Goal: Use online tool/utility: Utilize a website feature to perform a specific function

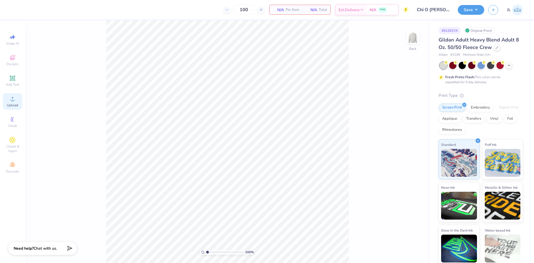
click at [16, 102] on div "Upload" at bounding box center [12, 101] width 19 height 16
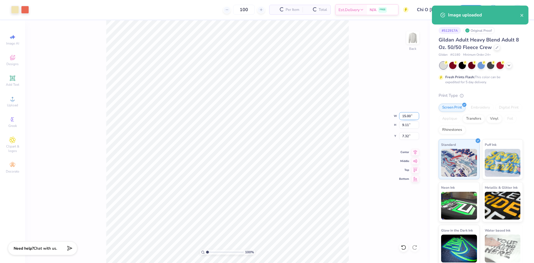
click at [404, 116] on input "15.00" at bounding box center [409, 116] width 20 height 8
type input "12.00"
type input "7.29"
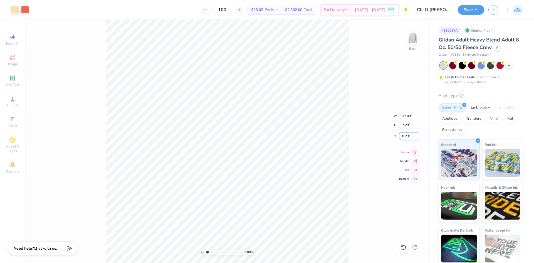
click at [404, 136] on input "8.23" at bounding box center [409, 136] width 20 height 8
click at [403, 136] on input "8.23" at bounding box center [409, 136] width 20 height 8
click at [404, 136] on input "8.00" at bounding box center [409, 136] width 20 height 8
type input "9.00"
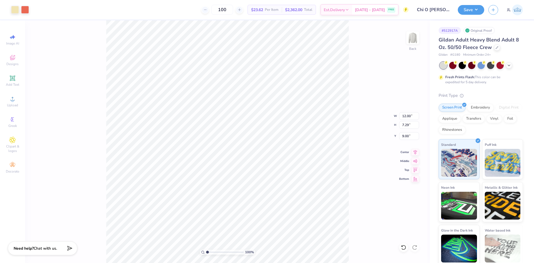
click at [349, 151] on div "100 % Back W 12.00 12.00 " H 7.29 7.29 " Y 9.00 9.00 " Center Middle Top Bottom" at bounding box center [227, 141] width 405 height 242
click at [407, 136] on input "9.00" at bounding box center [409, 136] width 20 height 8
type input "10.00"
click at [375, 132] on div "100 % Back W 12.00 12.00 " H 7.29 7.29 " Y 10.00 10.00 " Center Middle Top Bott…" at bounding box center [227, 141] width 405 height 242
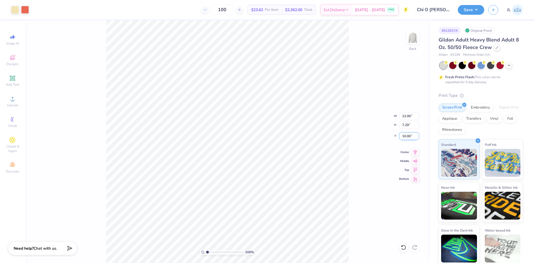
click at [403, 136] on input "10.00" at bounding box center [409, 136] width 20 height 8
type input "9.00"
click at [350, 142] on div "100 % Back W 12.00 12.00 " H 7.29 7.29 " Y 9.00 9.00 " Center Middle Top Bottom" at bounding box center [227, 141] width 405 height 242
click at [89, 95] on div "100 % Back W 12.00 12.00 " H 7.29 7.29 " Y 9.00 9.00 " Center Middle Top Bottom" at bounding box center [227, 141] width 405 height 242
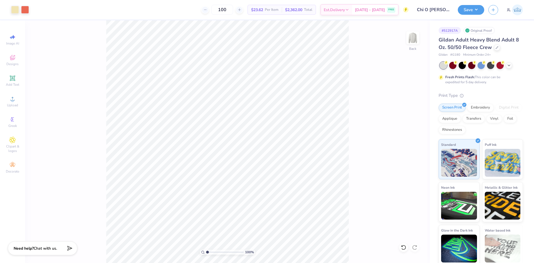
click at [93, 132] on div "100 % Back" at bounding box center [227, 141] width 405 height 242
click at [476, 8] on button "Save" at bounding box center [471, 9] width 26 height 10
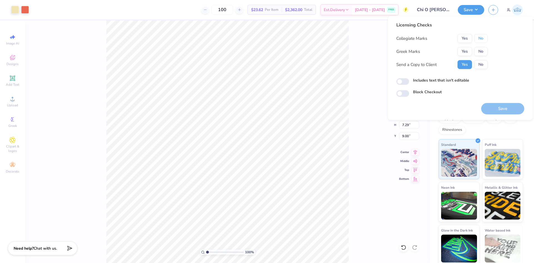
click at [481, 39] on button "No" at bounding box center [480, 38] width 13 height 9
click at [469, 49] on button "Yes" at bounding box center [464, 51] width 14 height 9
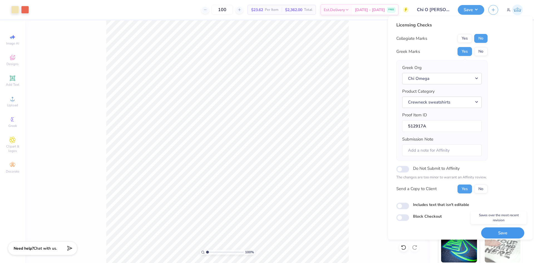
click at [502, 234] on button "Save" at bounding box center [502, 232] width 43 height 11
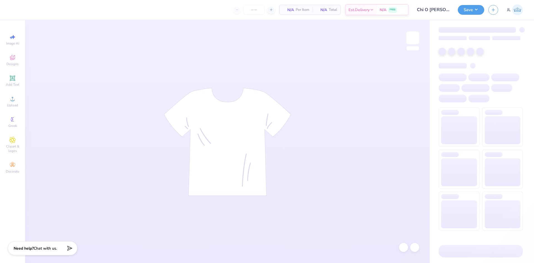
type input "100"
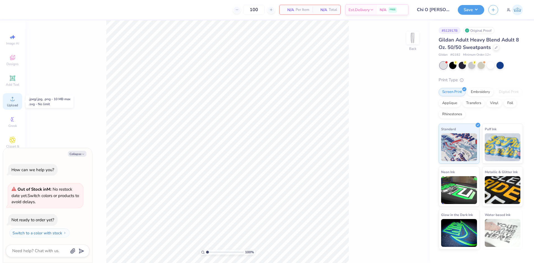
click at [17, 101] on div "Upload" at bounding box center [12, 101] width 19 height 16
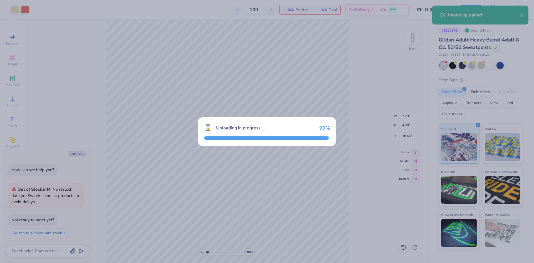
type textarea "x"
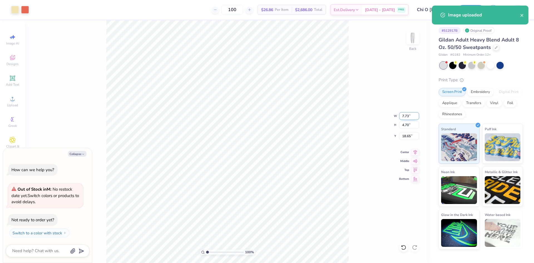
click at [405, 115] on input "7.73" at bounding box center [409, 116] width 20 height 8
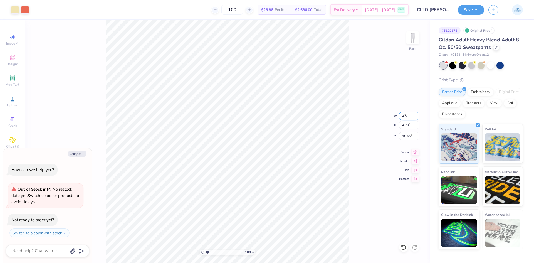
type input "4.5"
type textarea "x"
type input "4.50"
type input "2.73"
click at [405, 137] on input "19.63" at bounding box center [409, 136] width 20 height 8
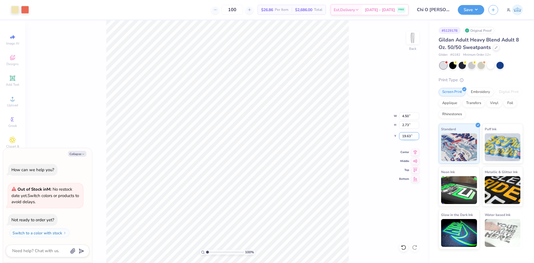
click at [405, 137] on input "19.63" at bounding box center [409, 136] width 20 height 8
type input "3"
type textarea "x"
type input "3.00"
type textarea "x"
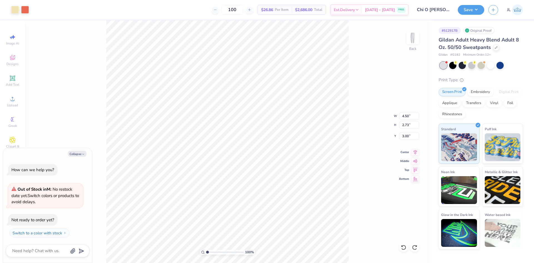
type input "2.95"
type textarea "x"
type input "3.00"
click at [77, 155] on button "Collapse" at bounding box center [77, 154] width 19 height 6
type textarea "x"
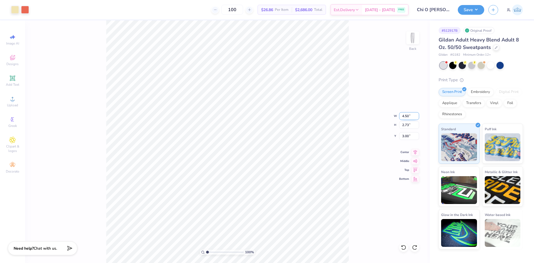
click at [403, 118] on input "4.50" at bounding box center [409, 116] width 20 height 8
type input "3.50"
type input "2.13"
type input "3.30"
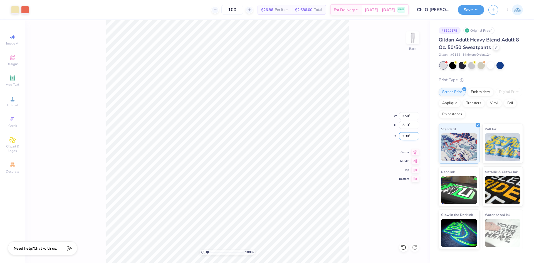
click at [403, 135] on input "3.30" at bounding box center [409, 136] width 20 height 8
type input "3.00"
type input "2.95"
click at [414, 154] on icon at bounding box center [415, 151] width 8 height 7
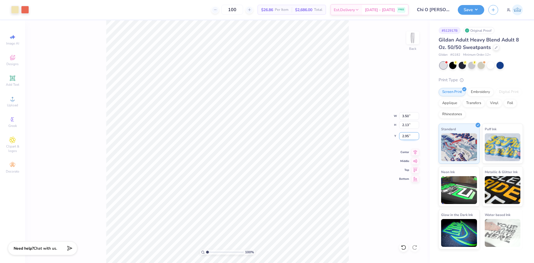
click at [405, 136] on input "2.95" at bounding box center [409, 136] width 20 height 8
type input "3.00"
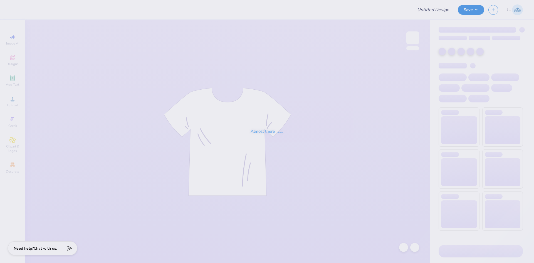
type input "Pi Kappa Alpha Merch 2025!"
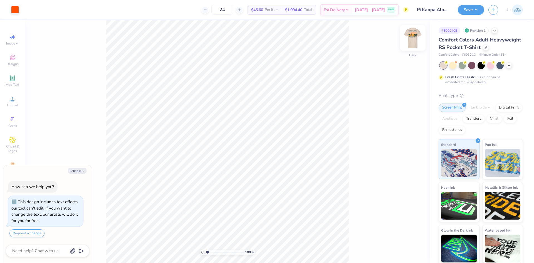
click at [413, 43] on img at bounding box center [413, 38] width 22 height 22
click at [77, 171] on button "Collapse" at bounding box center [77, 171] width 19 height 6
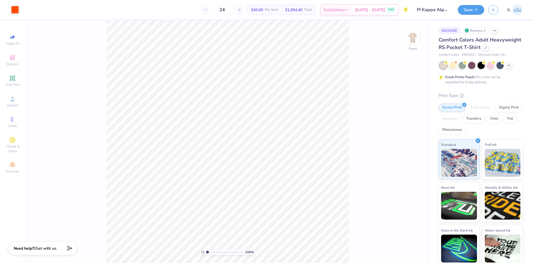
type textarea "x"
drag, startPoint x: 207, startPoint y: 252, endPoint x: 223, endPoint y: 250, distance: 15.7
click at [223, 250] on input "range" at bounding box center [225, 251] width 38 height 5
drag, startPoint x: 223, startPoint y: 252, endPoint x: 203, endPoint y: 255, distance: 20.7
click at [206, 254] on input "range" at bounding box center [225, 251] width 38 height 5
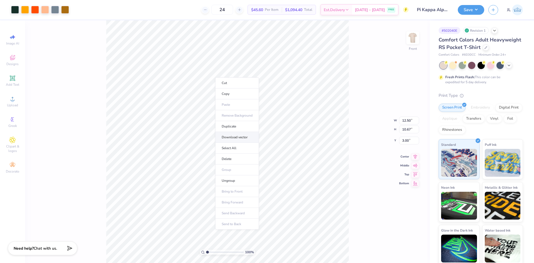
click at [239, 138] on li "Download vector" at bounding box center [237, 137] width 44 height 11
drag, startPoint x: 206, startPoint y: 253, endPoint x: 211, endPoint y: 252, distance: 5.1
click at [216, 250] on input "range" at bounding box center [225, 251] width 38 height 5
click at [214, 251] on input "range" at bounding box center [225, 251] width 38 height 5
type input "1"
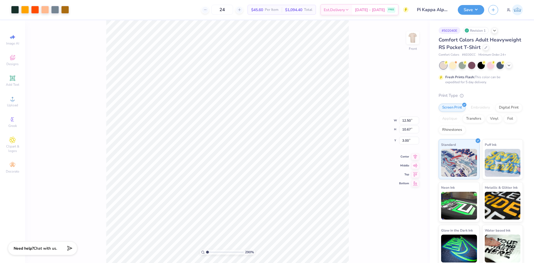
click at [206, 251] on input "range" at bounding box center [225, 251] width 38 height 5
drag, startPoint x: 214, startPoint y: 252, endPoint x: 201, endPoint y: 249, distance: 13.4
click at [206, 249] on input "range" at bounding box center [225, 251] width 38 height 5
